Goal: Information Seeking & Learning: Find specific fact

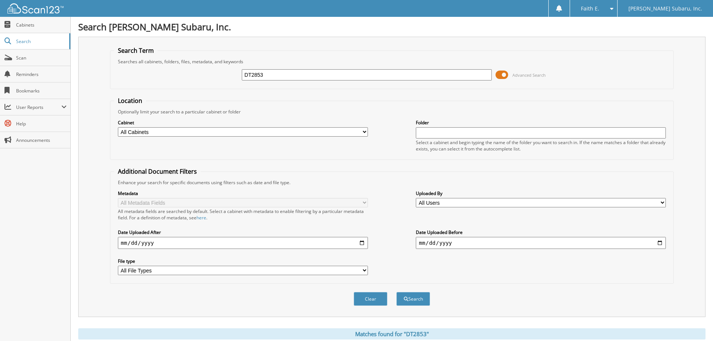
click at [304, 75] on input "DT2853" at bounding box center [367, 74] width 250 height 11
type input "596984"
click at [396, 292] on button "Search" at bounding box center [413, 299] width 34 height 14
click at [277, 80] on input "596984" at bounding box center [367, 74] width 250 height 11
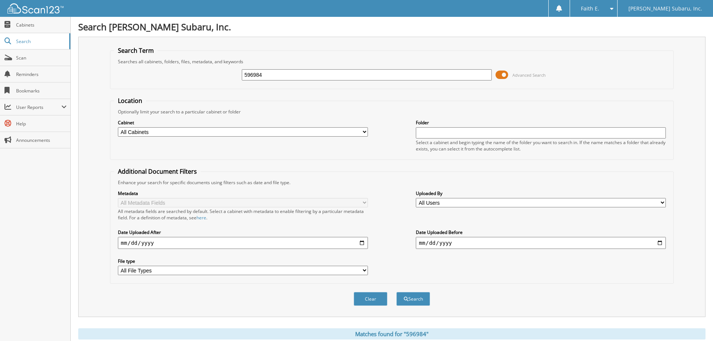
click at [277, 80] on input "596984" at bounding box center [367, 74] width 250 height 11
type input "289292"
click at [396, 292] on button "Search" at bounding box center [413, 299] width 34 height 14
click at [278, 76] on input "289292" at bounding box center [367, 74] width 250 height 11
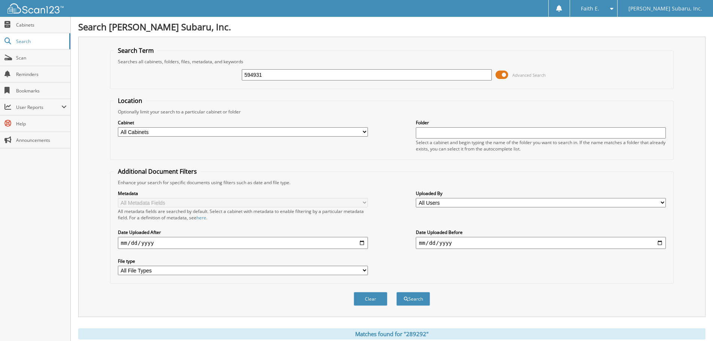
type input "594931"
click at [396, 292] on button "Search" at bounding box center [413, 299] width 34 height 14
click at [280, 76] on input "594931" at bounding box center [367, 74] width 250 height 11
type input "251073"
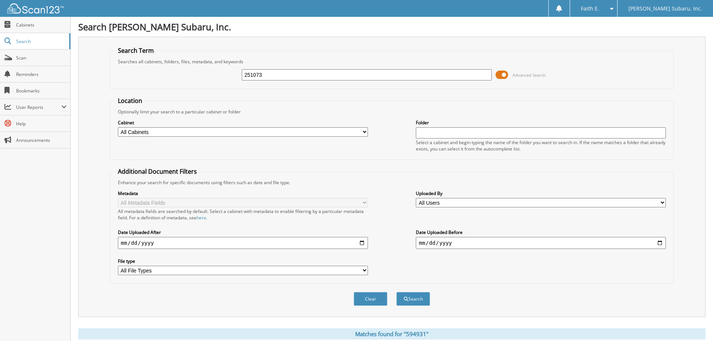
click at [396, 292] on button "Search" at bounding box center [413, 299] width 34 height 14
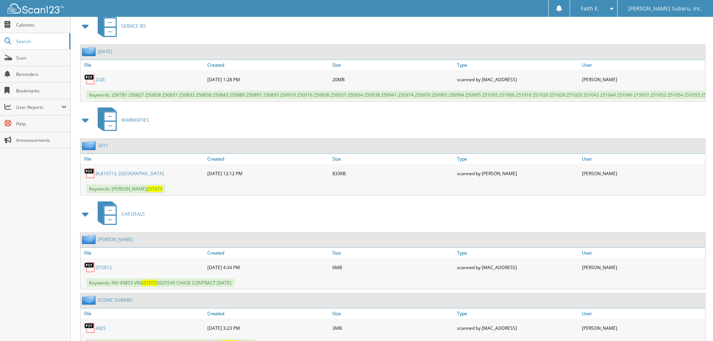
scroll to position [373, 0]
